Goal: Task Accomplishment & Management: Use online tool/utility

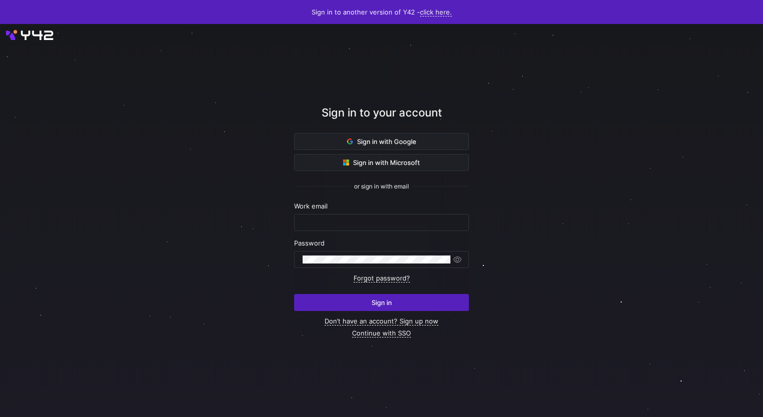
type input "[EMAIL_ADDRESS][DOMAIN_NAME]"
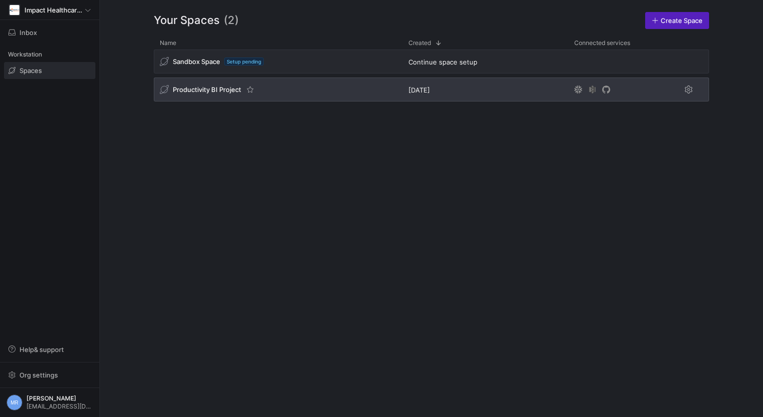
click at [209, 87] on span "Productivity BI Project" at bounding box center [207, 89] width 68 height 8
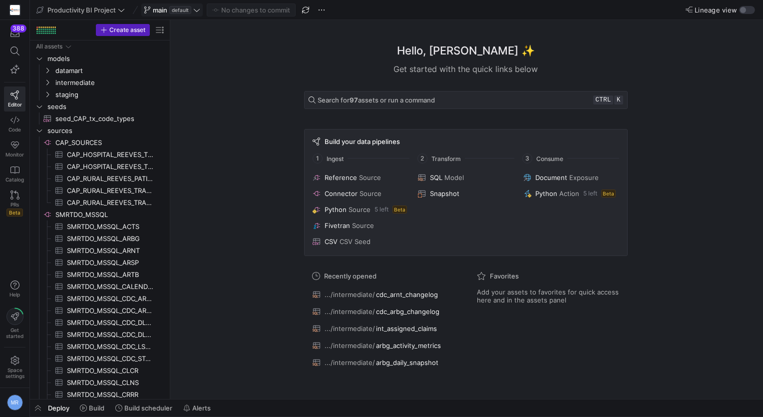
click at [171, 9] on span "default" at bounding box center [180, 10] width 22 height 8
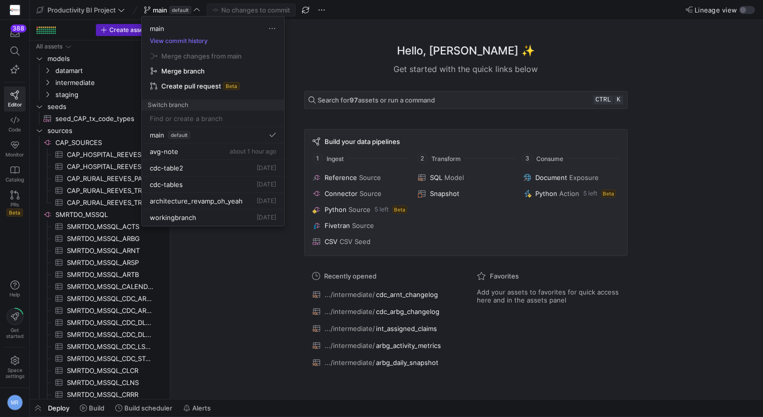
click at [176, 70] on span "Merge branch" at bounding box center [182, 71] width 43 height 8
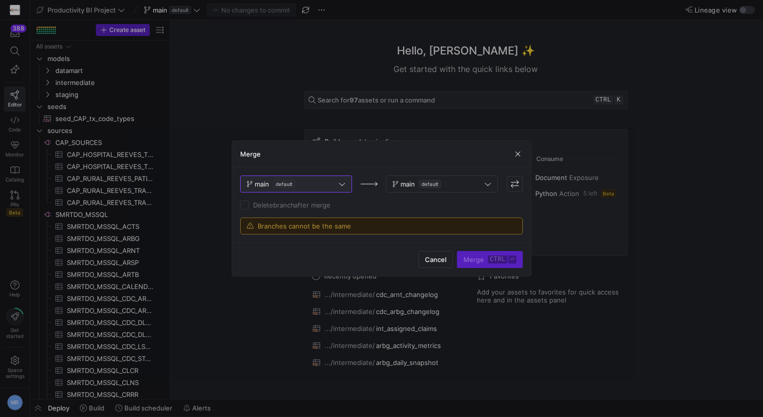
click at [312, 187] on span "main default" at bounding box center [296, 184] width 99 height 8
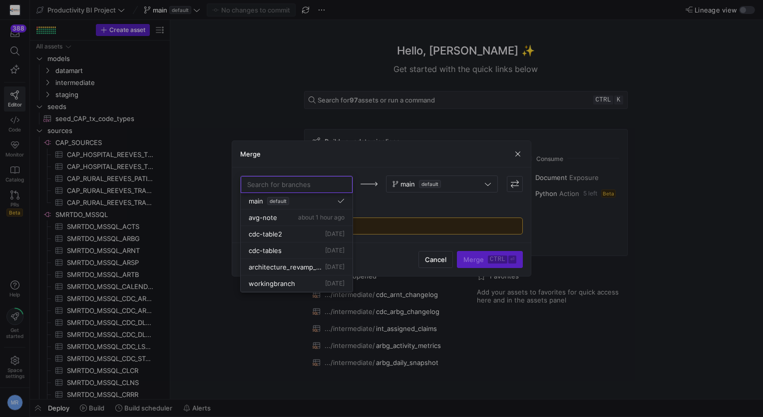
scroll to position [0, 0]
click at [298, 217] on span "about 1 hour ago" at bounding box center [321, 216] width 46 height 7
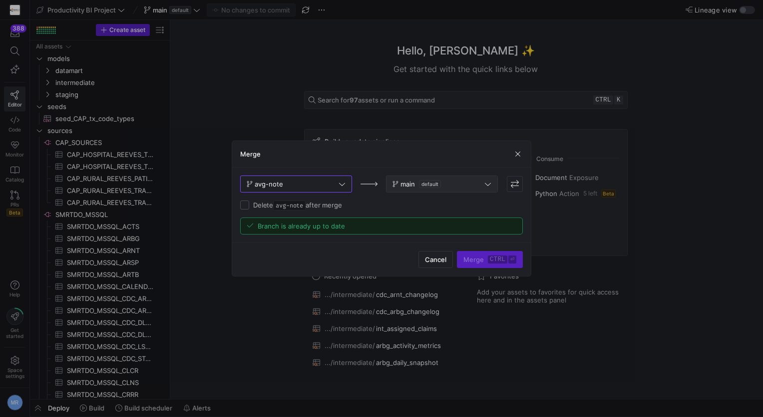
click at [427, 182] on span "default" at bounding box center [430, 184] width 22 height 8
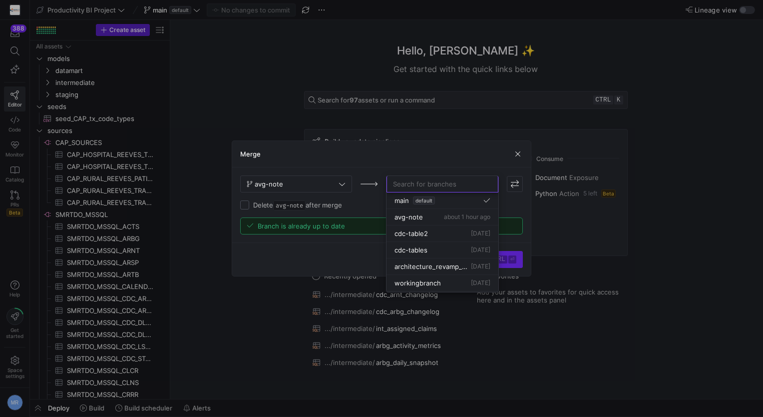
click at [306, 185] on div at bounding box center [381, 208] width 763 height 417
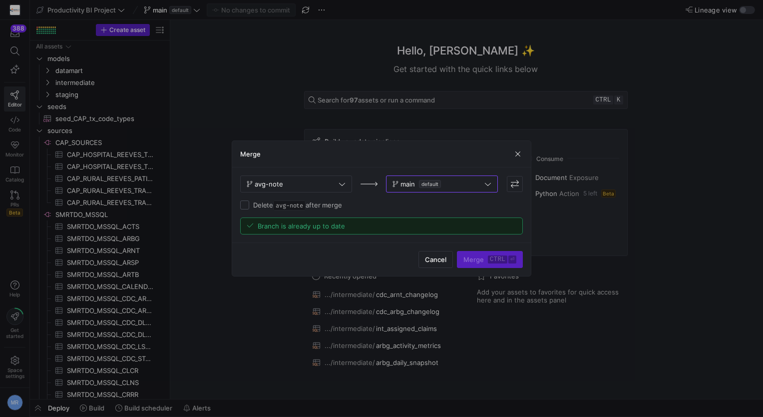
click at [473, 257] on div "Merge ctrl ⏎" at bounding box center [490, 259] width 66 height 17
click at [516, 153] on span "button" at bounding box center [518, 154] width 10 height 10
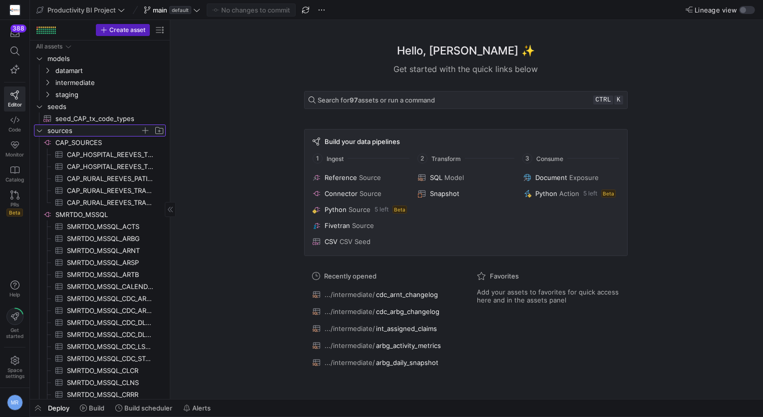
click at [43, 129] on y42-icon "Press SPACE to select this row." at bounding box center [39, 130] width 8 height 8
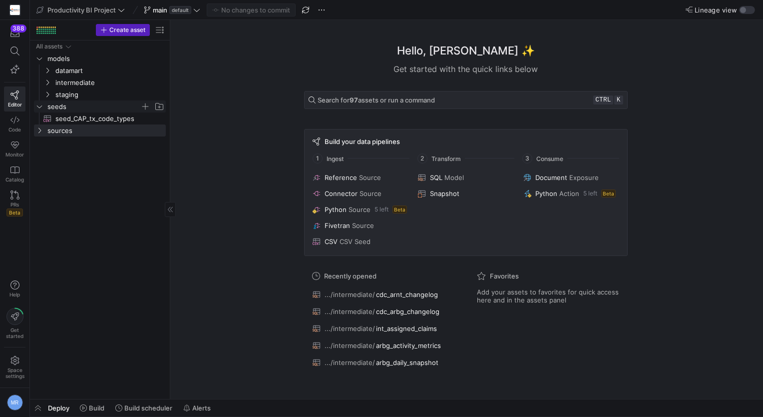
click at [44, 111] on span "seeds" at bounding box center [99, 106] width 131 height 11
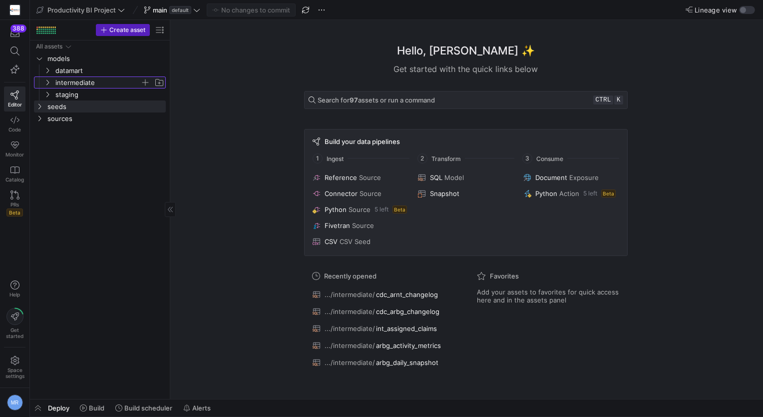
click at [50, 84] on icon "Press SPACE to select this row." at bounding box center [47, 82] width 7 height 6
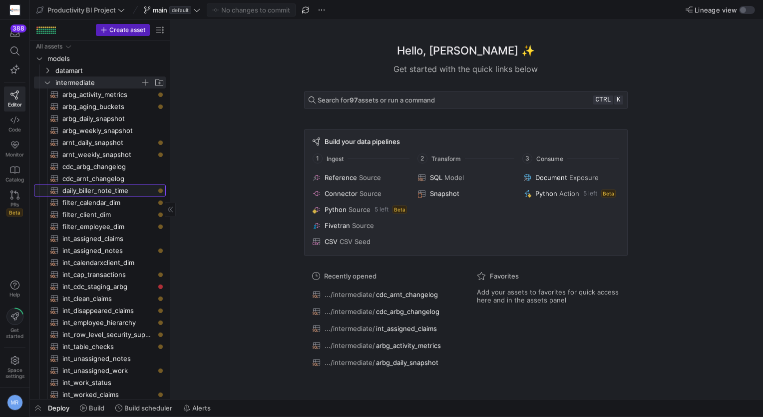
click at [110, 185] on span "daily_biller_note_time​​​​​​​​​​" at bounding box center [108, 190] width 92 height 11
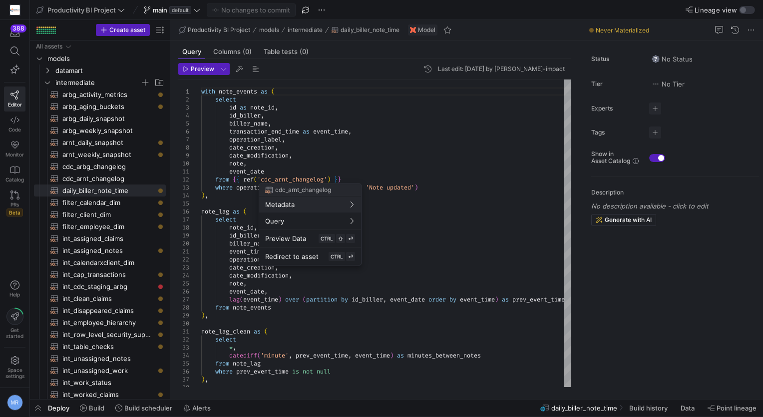
click at [249, 153] on div at bounding box center [381, 208] width 763 height 417
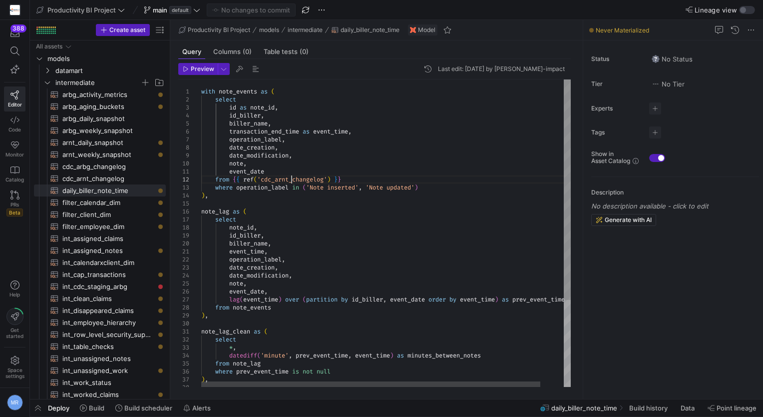
click at [291, 179] on div "with note_events as ( select id as note_id , id_biller , biller_name , transact…" at bounding box center [398, 294] width 395 height 430
click at [291, 287] on div "with note_events as ( select id as note_id , id_biller , biller_name , transact…" at bounding box center [398, 294] width 395 height 430
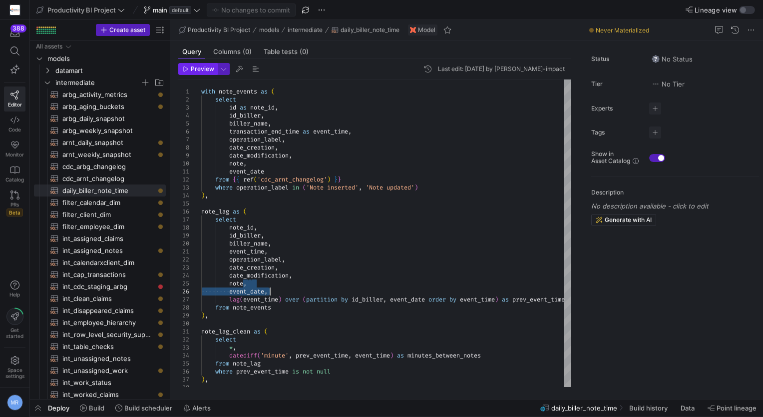
click at [204, 67] on span "Preview" at bounding box center [202, 68] width 23 height 7
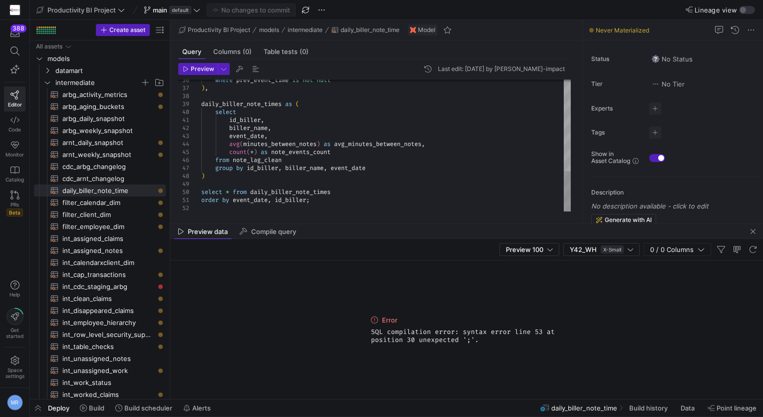
click at [345, 198] on div "where prev_event_time is not null ) , daily_biller_note_times as ( select id_bi…" at bounding box center [386, 0] width 370 height 424
type textarea "order by event_date, id_biller"
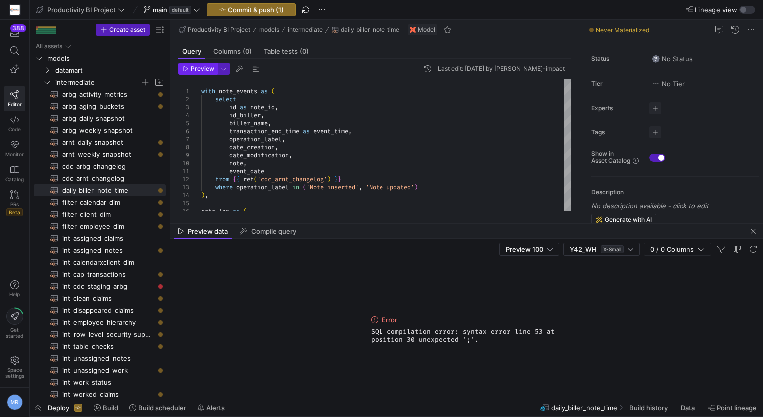
click at [200, 70] on span "Preview" at bounding box center [202, 68] width 23 height 7
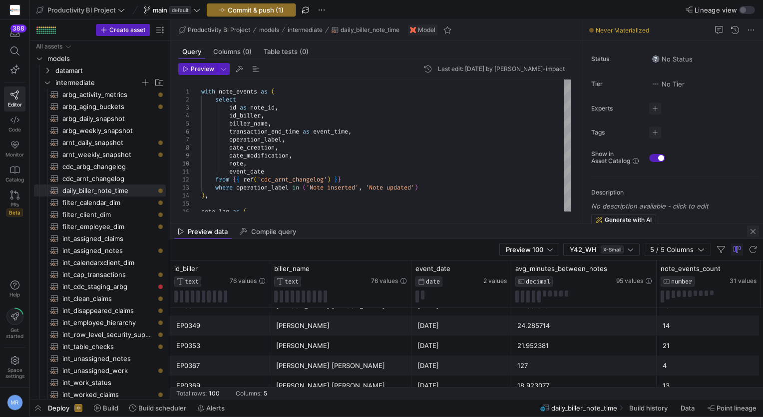
click at [756, 230] on span "button" at bounding box center [753, 231] width 12 height 12
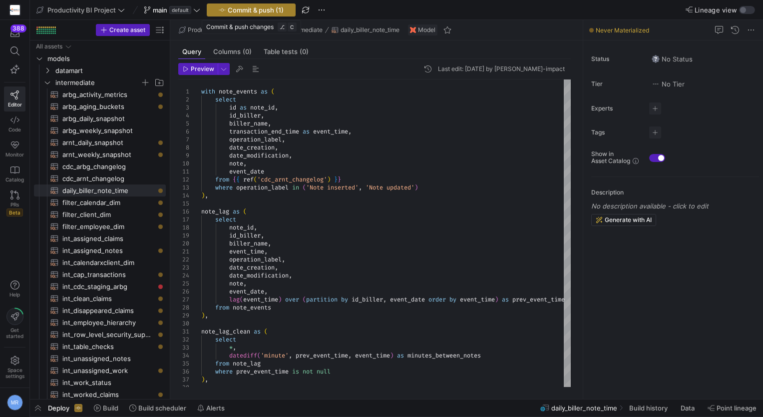
click at [264, 11] on span "Commit & push (1)" at bounding box center [256, 10] width 56 height 8
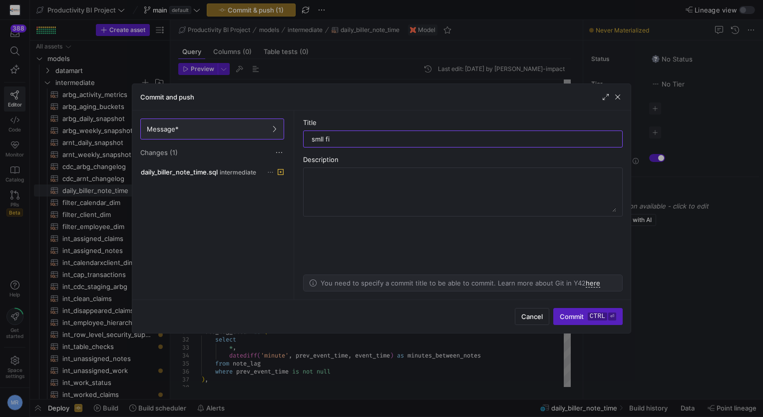
type input "smll fix"
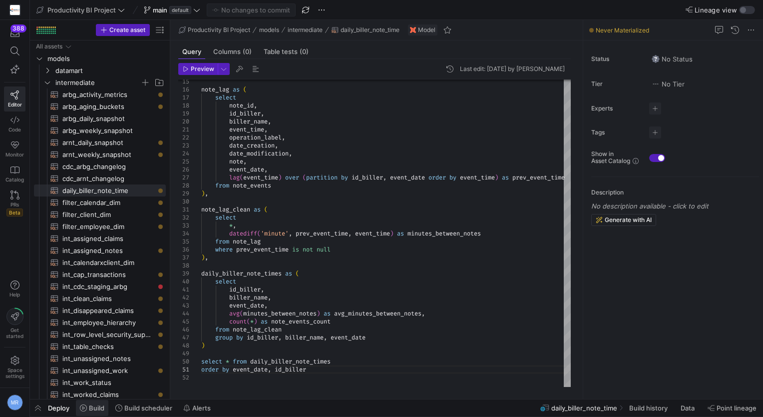
click at [90, 406] on span "Build" at bounding box center [96, 408] width 15 height 8
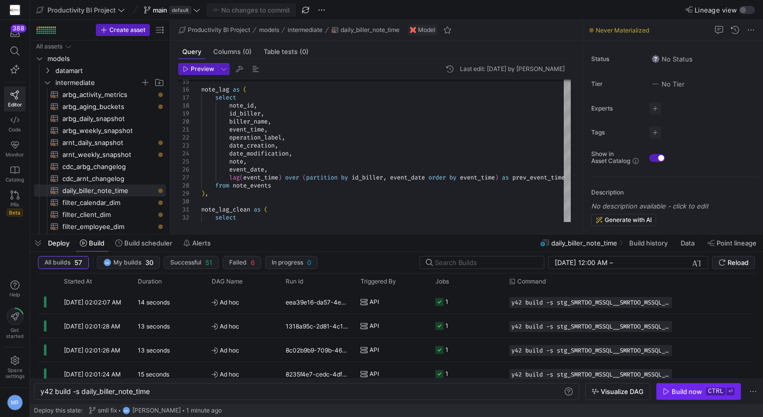
click at [681, 389] on div "Build now" at bounding box center [687, 391] width 30 height 8
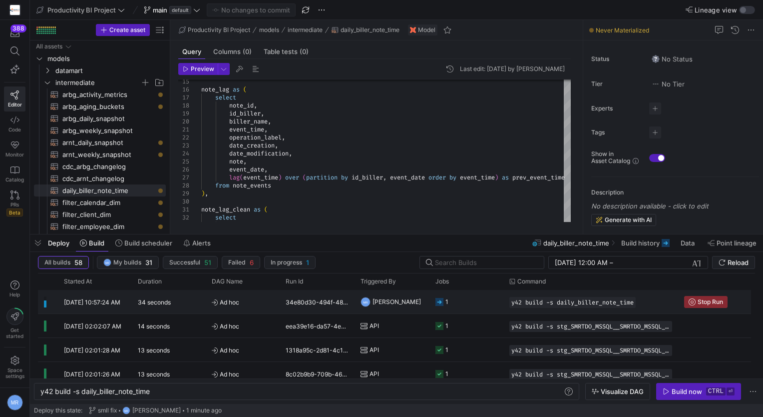
click at [477, 305] on y42-job-status-cell-renderer "1" at bounding box center [467, 301] width 62 height 22
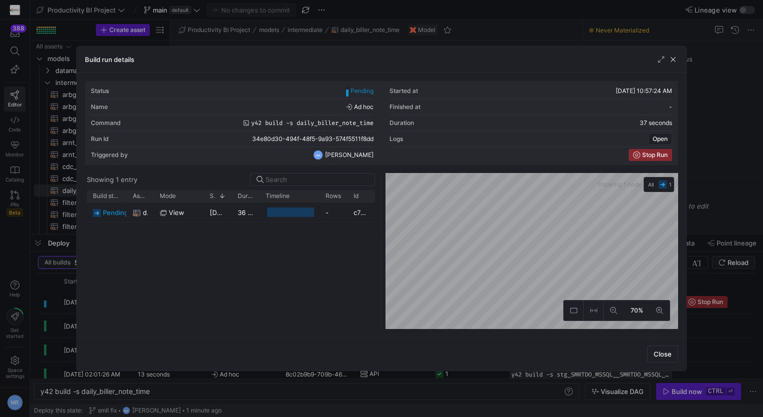
click at [482, 386] on div at bounding box center [381, 208] width 763 height 417
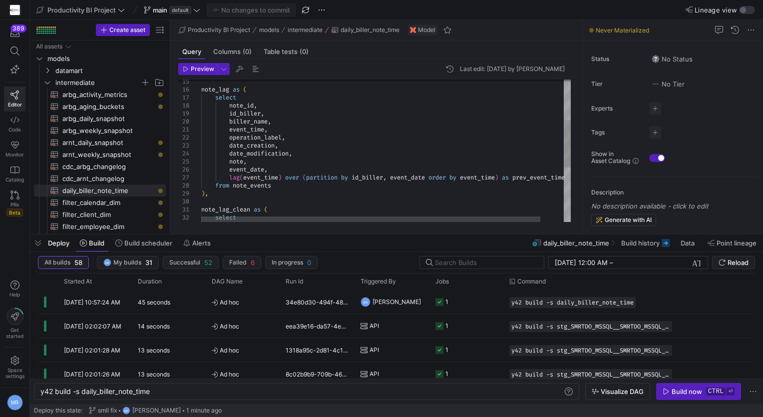
type textarea "event_time, operation_label, date_creation, date_modification, note, event_date…"
click at [373, 172] on div "note_lag as ( select note_id , id_biller , biller_name , event_time , operation…" at bounding box center [398, 173] width 395 height 430
